Goal: Navigation & Orientation: Find specific page/section

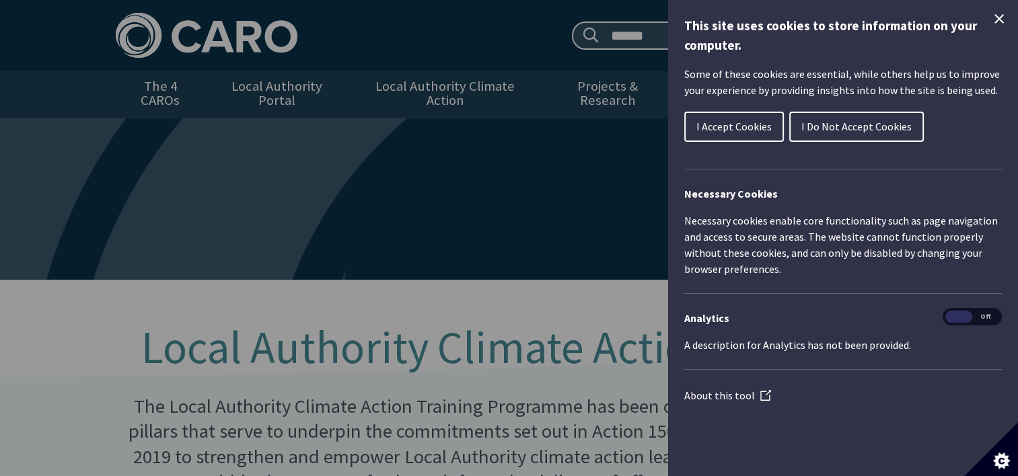
click at [733, 131] on span "I Accept Cookies" at bounding box center [733, 126] width 75 height 13
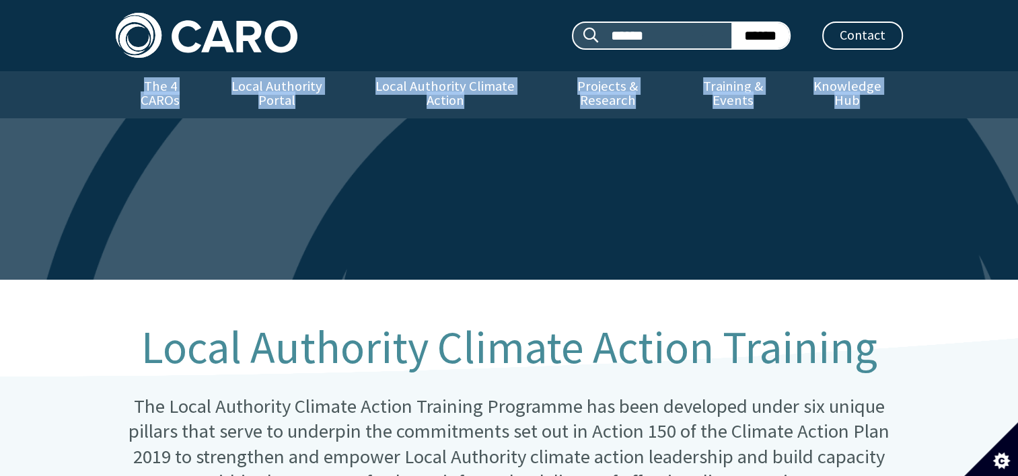
drag, startPoint x: 1017, startPoint y: 69, endPoint x: 1009, endPoint y: 207, distance: 138.1
click at [1009, 207] on header "Search site: ****** ****** Contact Menu The 4 CAROs Local Authority Portal" at bounding box center [509, 140] width 1018 height 280
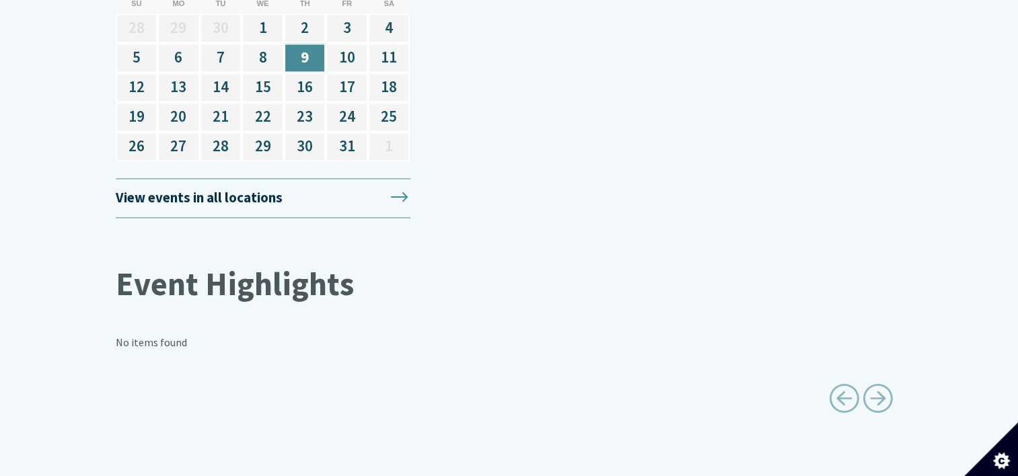
scroll to position [1881, 0]
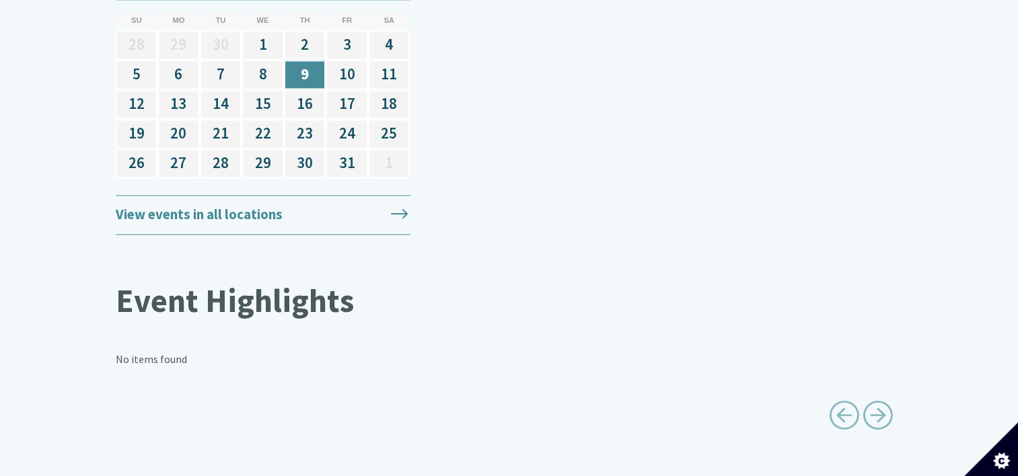
click at [226, 200] on link "View events in all locations" at bounding box center [263, 215] width 295 height 40
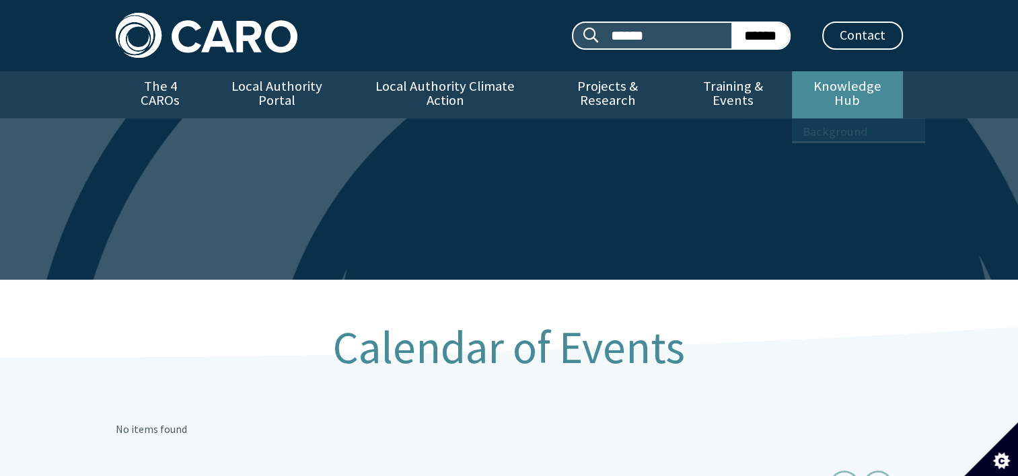
click at [880, 86] on link "Knowledge Hub" at bounding box center [847, 94] width 110 height 47
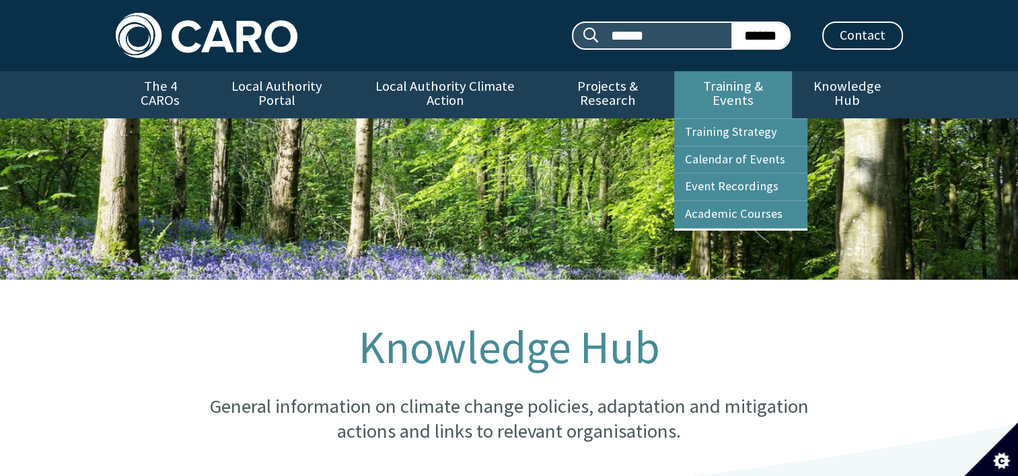
click at [744, 89] on link "Training & Events" at bounding box center [733, 94] width 118 height 47
